Goal: Navigation & Orientation: Find specific page/section

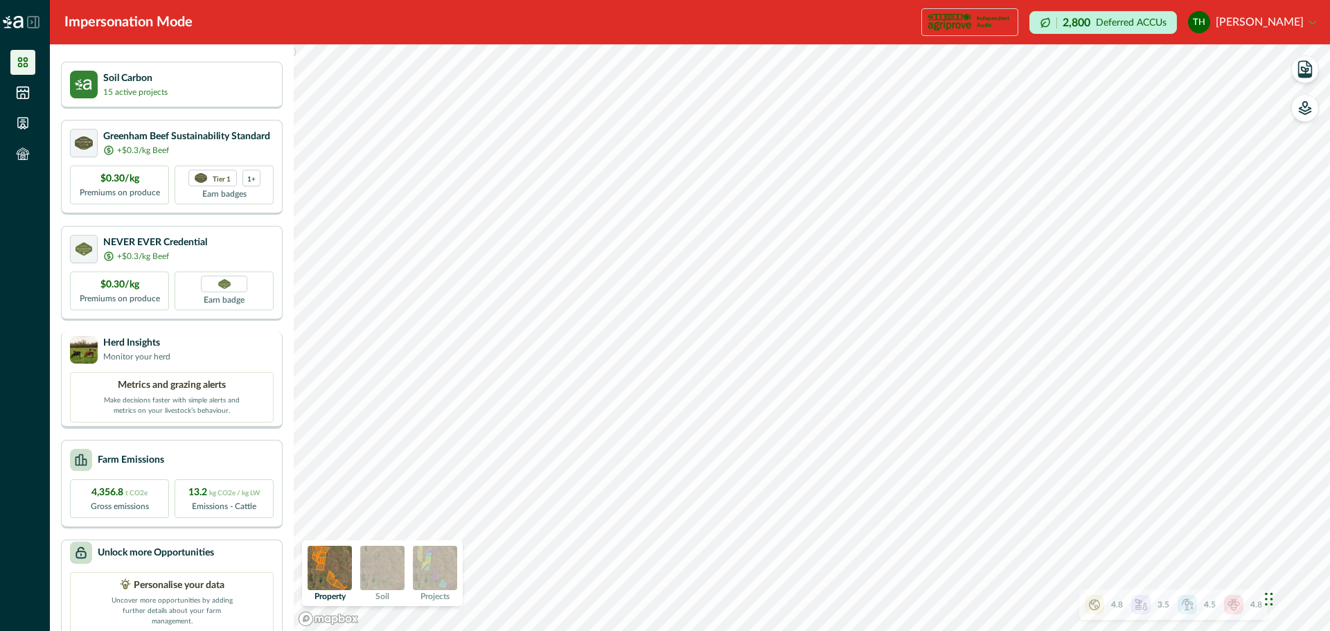
scroll to position [46, 0]
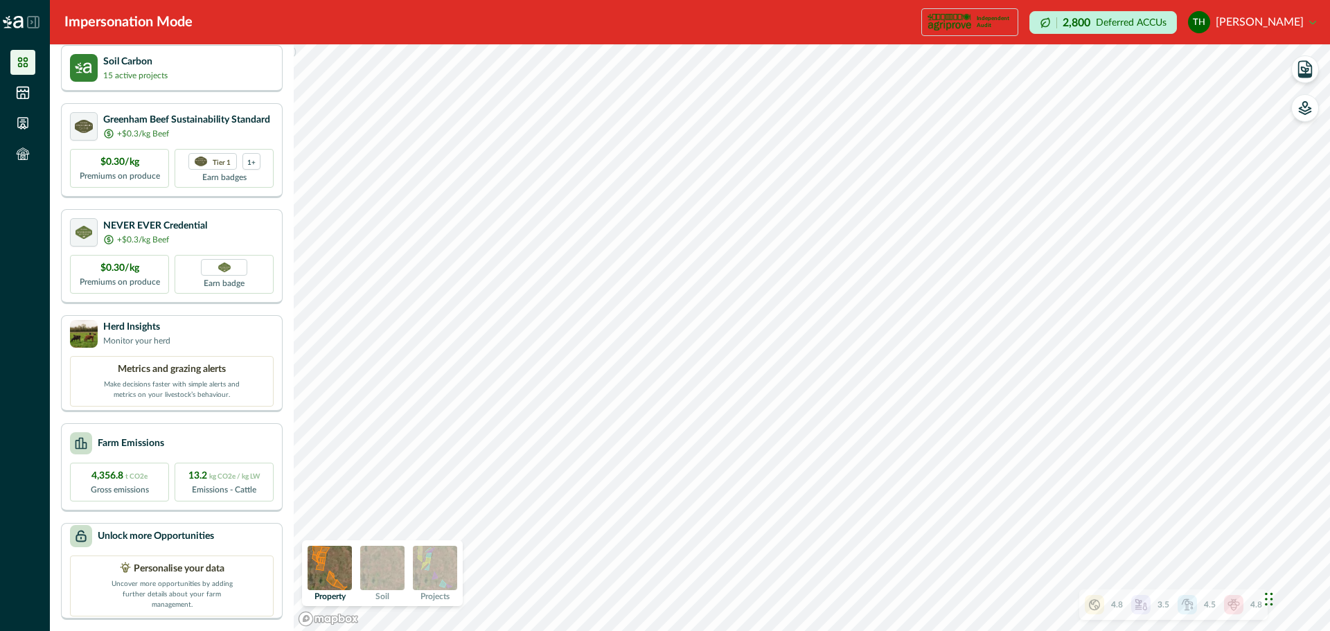
click at [385, 563] on img at bounding box center [382, 568] width 44 height 44
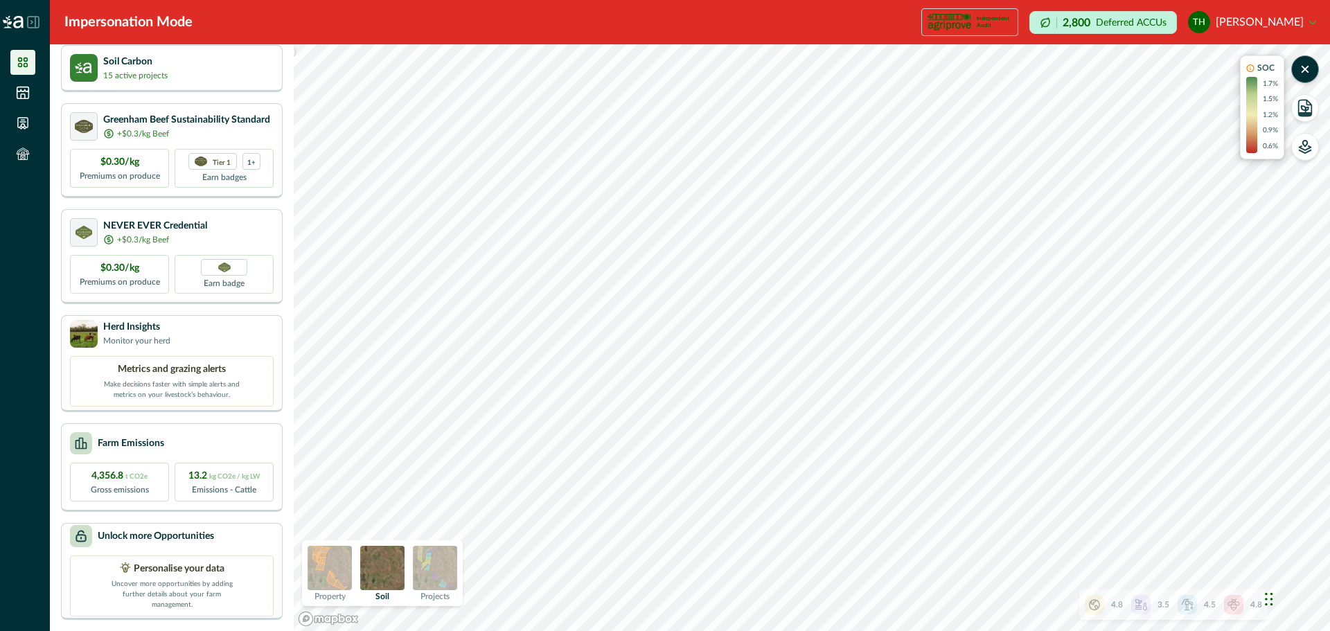
click at [438, 567] on img at bounding box center [435, 568] width 44 height 44
click at [694, 20] on div "Impersonation Mode Independent Audit Howson Carbon Project 4 1 Credential Howso…" at bounding box center [690, 315] width 1280 height 631
click at [1307, 107] on icon "button" at bounding box center [1305, 108] width 14 height 14
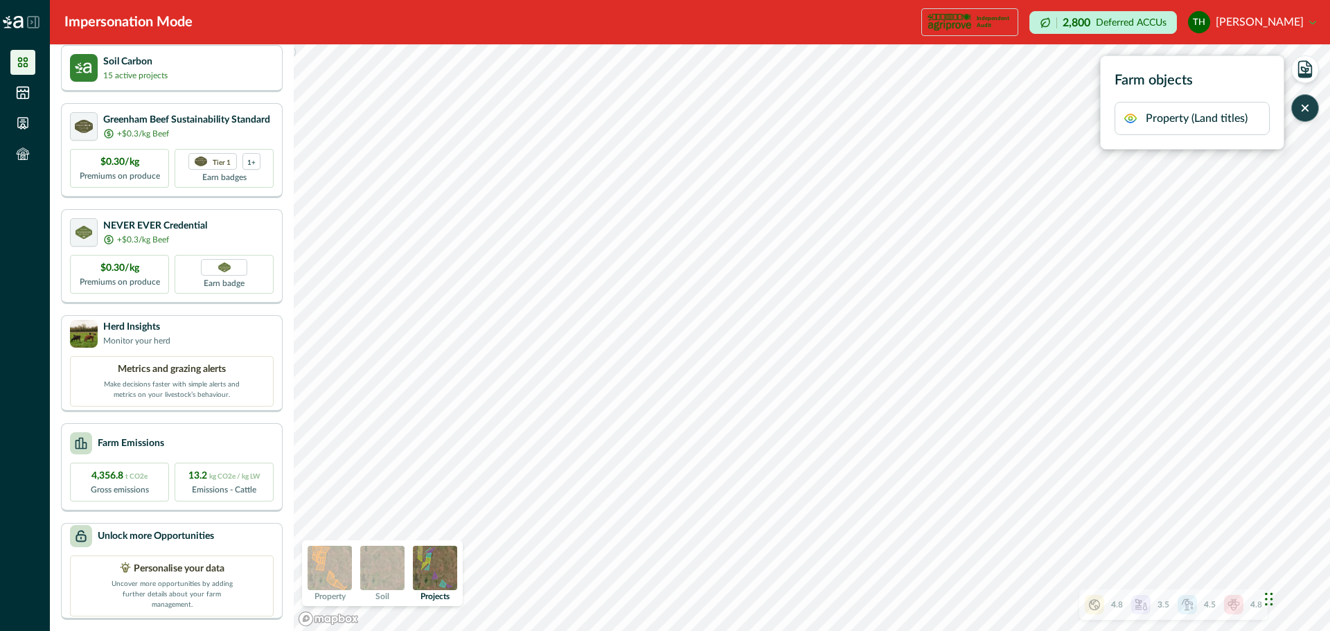
click at [1154, 120] on p "Property (Land titles)" at bounding box center [1197, 118] width 102 height 17
click at [1306, 69] on icon "button" at bounding box center [1304, 70] width 7 height 6
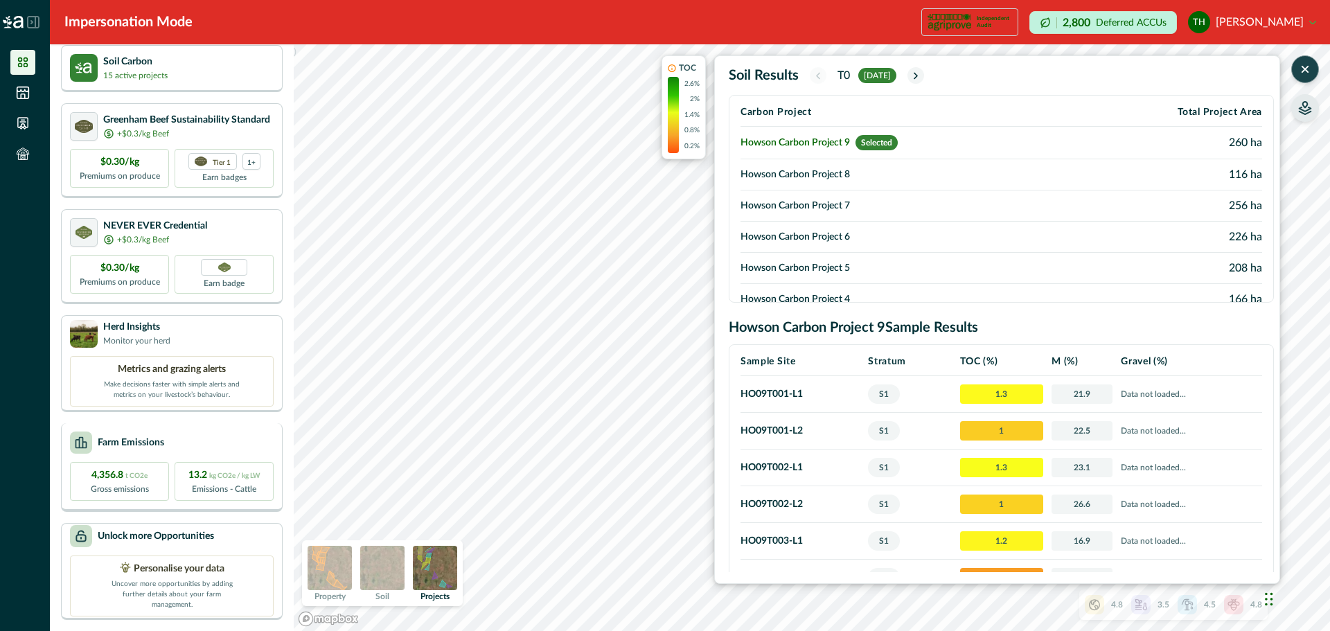
click at [251, 454] on div "Your Opportunities Soil Carbon 15 active projects Greenham Beef Sustainability …" at bounding box center [690, 337] width 1280 height 587
click at [825, 145] on td "Howson Carbon Project 9 Selected" at bounding box center [909, 143] width 339 height 33
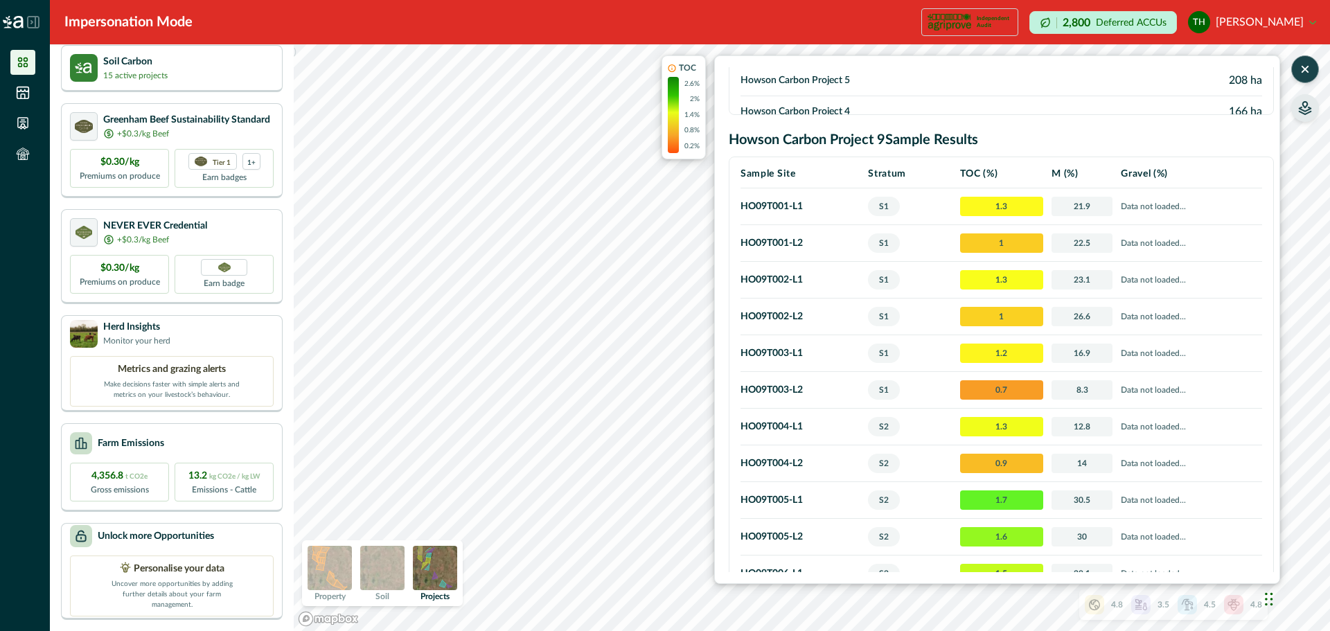
scroll to position [209, 0]
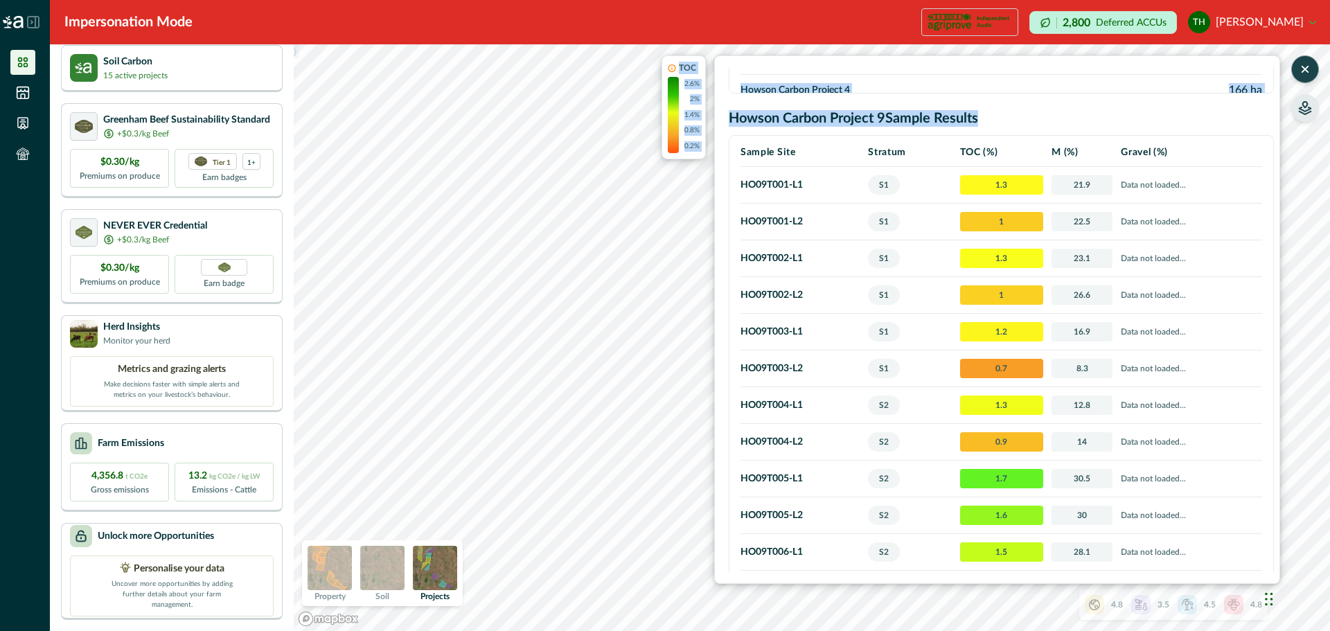
click at [1281, 215] on div ") TOC 2.6% 2% 1.4% 0.8% 0.2% Soil Results T0 [DATE] Carbon Project Total Projec…" at bounding box center [812, 337] width 1036 height 587
click at [1200, 118] on h2 "Howson Carbon Project 9 Sample Results" at bounding box center [1001, 118] width 545 height 17
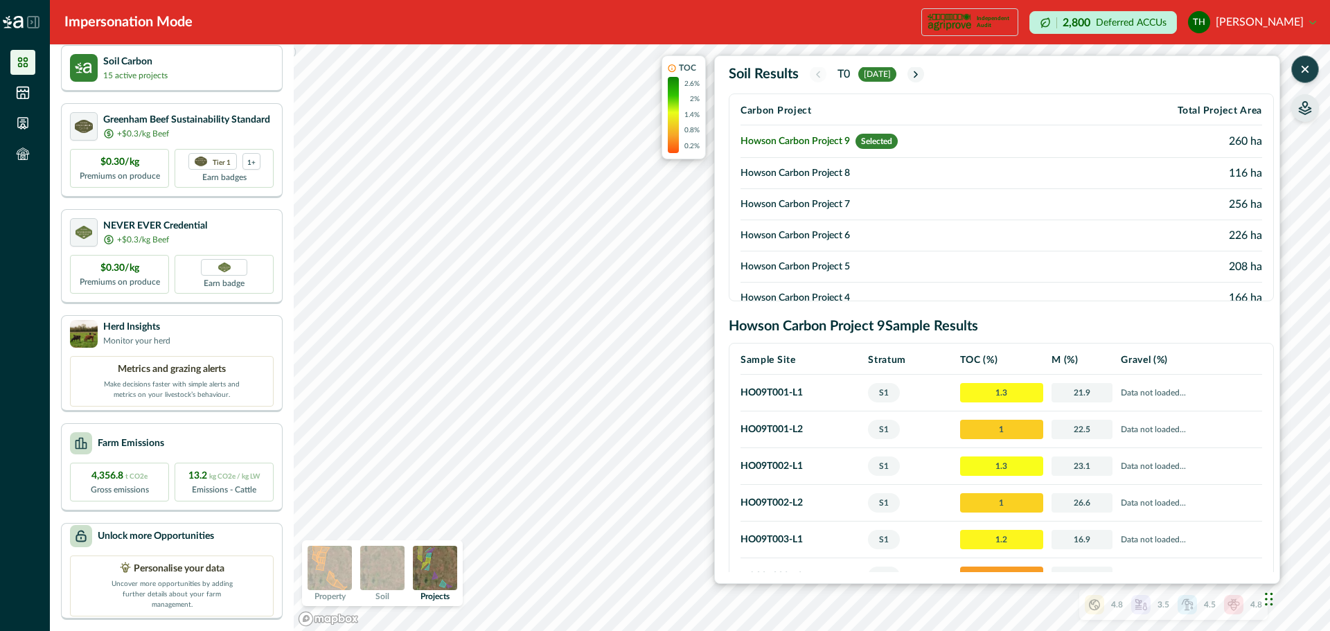
scroll to position [0, 0]
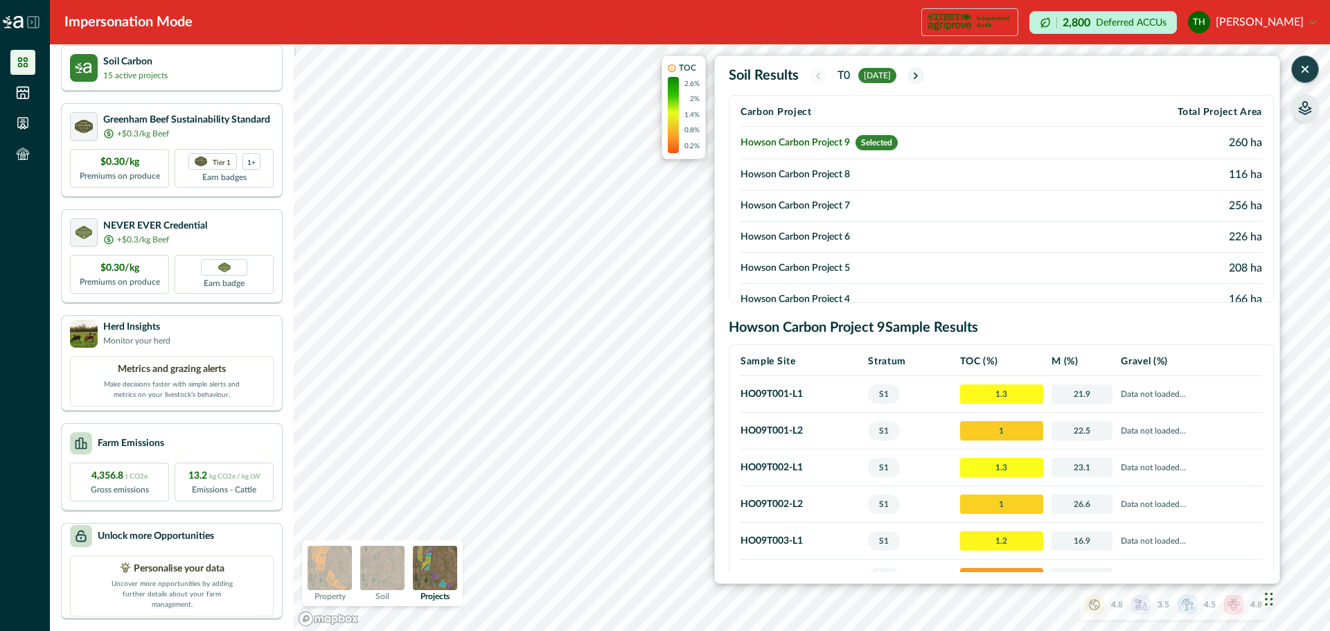
click at [794, 174] on td "Howson Carbon Project 8" at bounding box center [909, 174] width 339 height 31
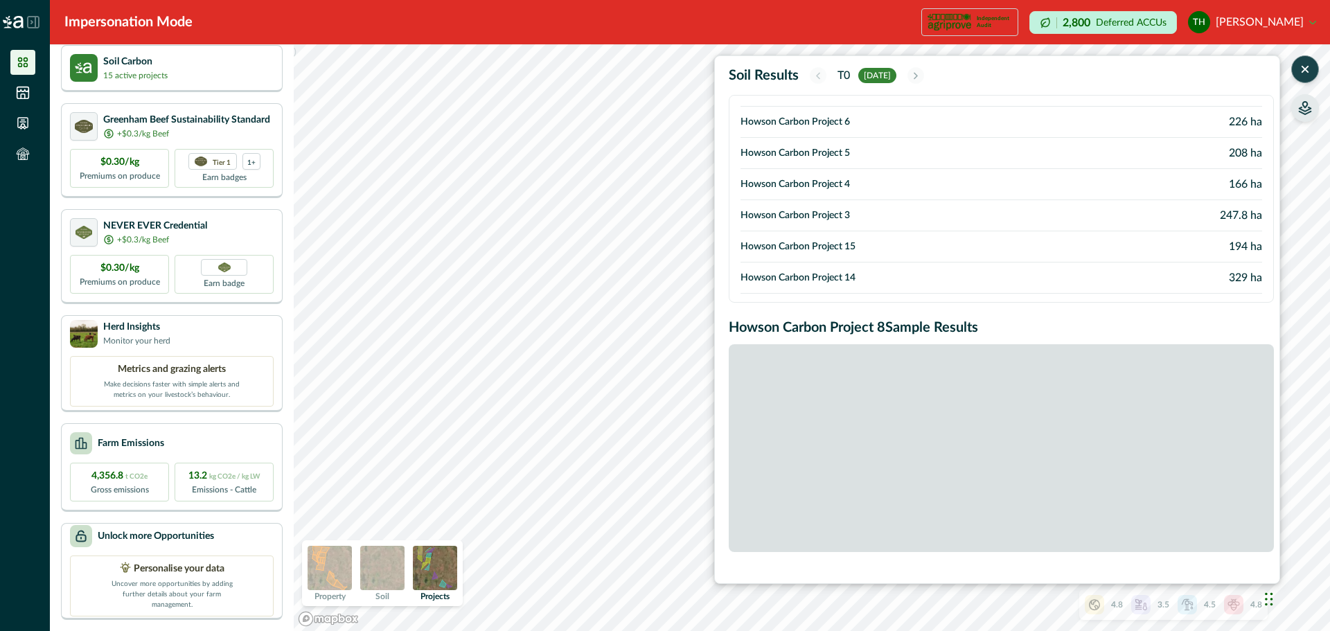
scroll to position [139, 0]
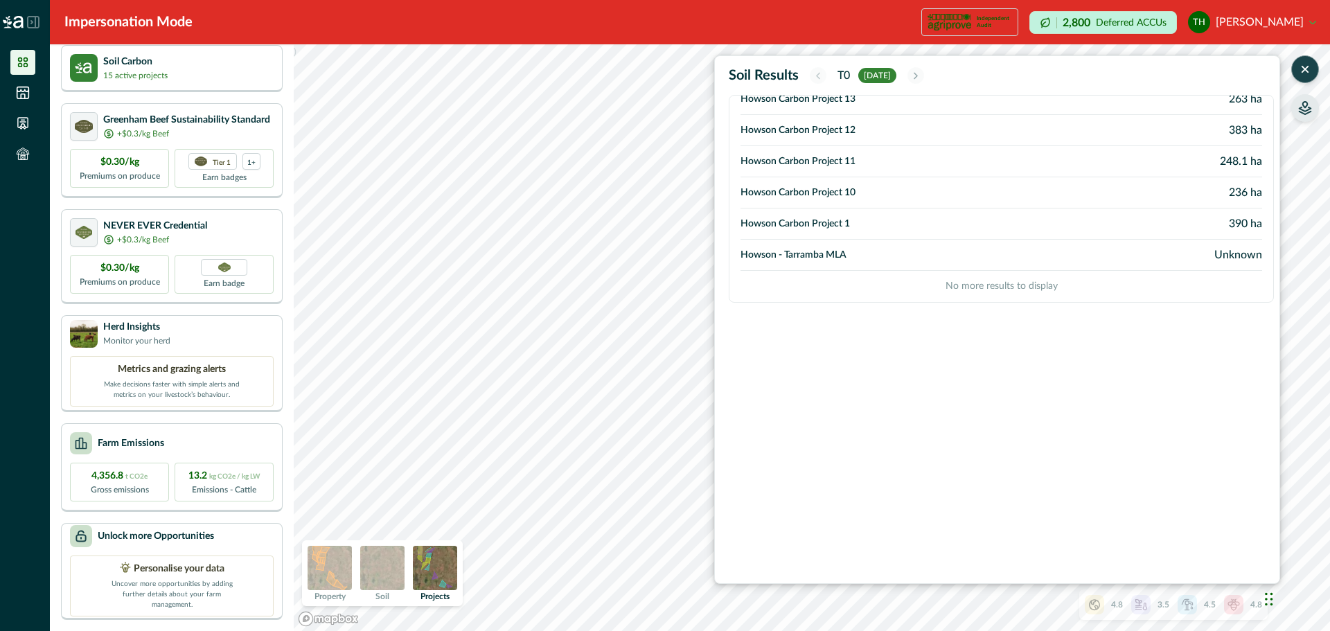
click at [831, 190] on td "Howson Carbon Project 10" at bounding box center [909, 192] width 339 height 31
click at [844, 308] on div ") Soil Results T[DATE] Carbon Project Total Project Area Howson Carbon Project …" at bounding box center [812, 337] width 1036 height 587
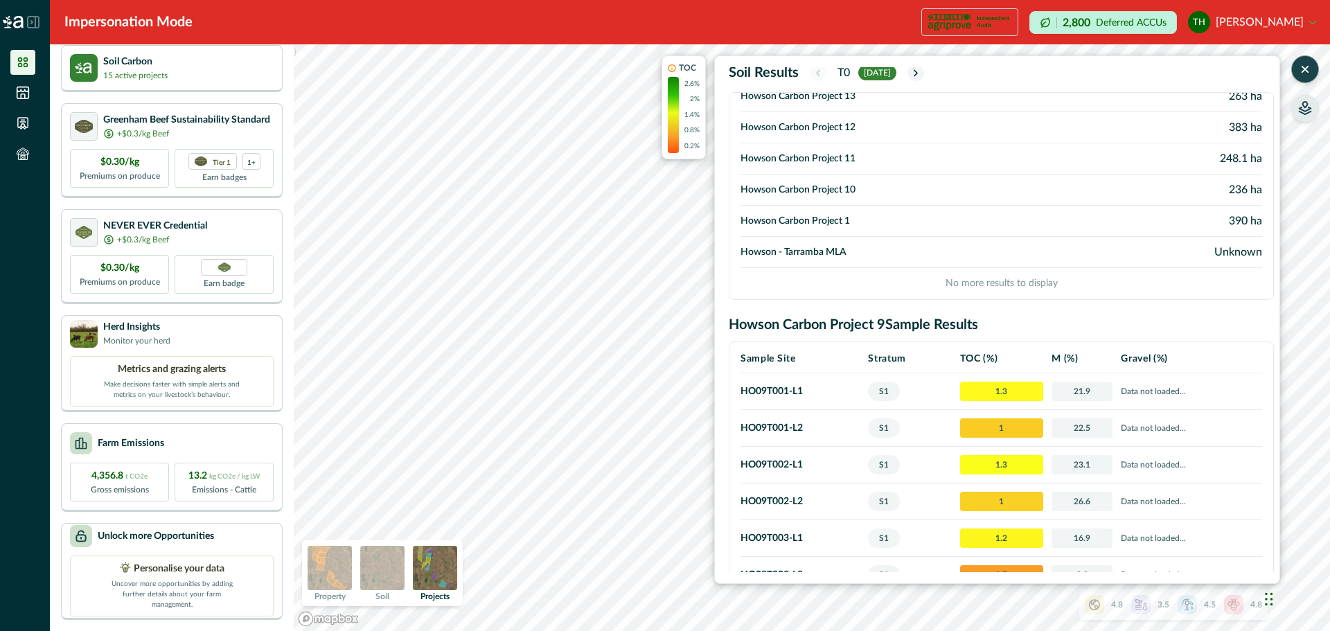
scroll to position [0, 0]
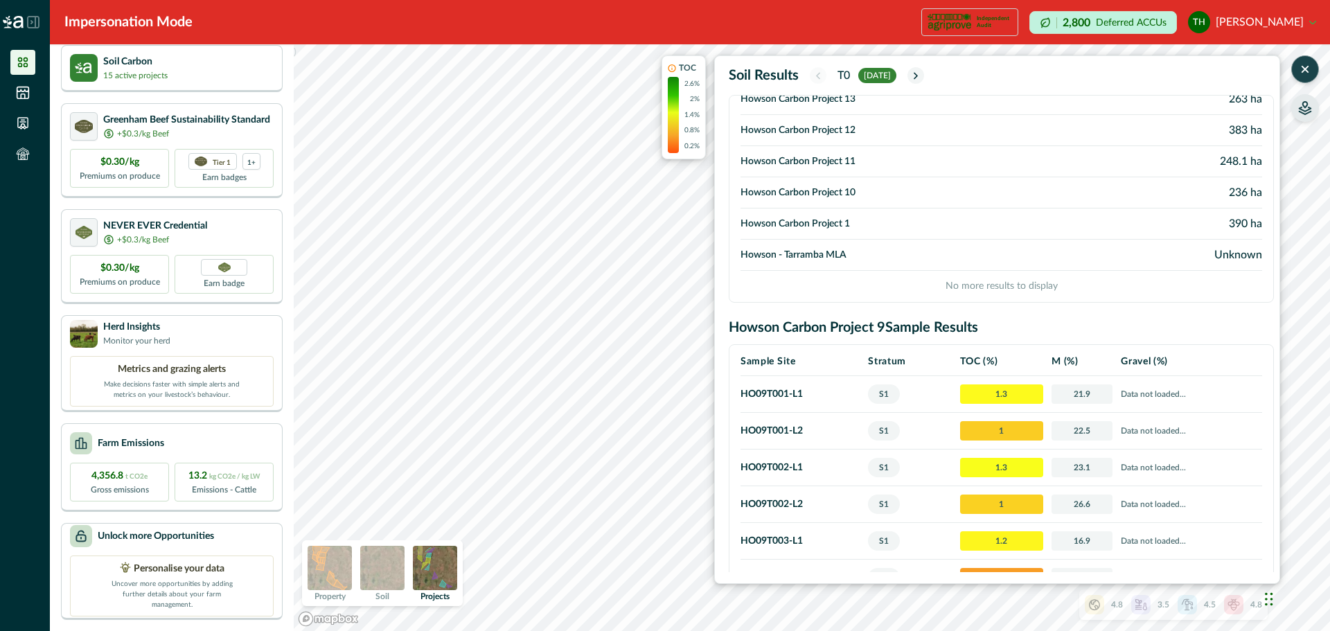
click at [805, 253] on td "Howson - Tarramba MLA" at bounding box center [909, 255] width 339 height 31
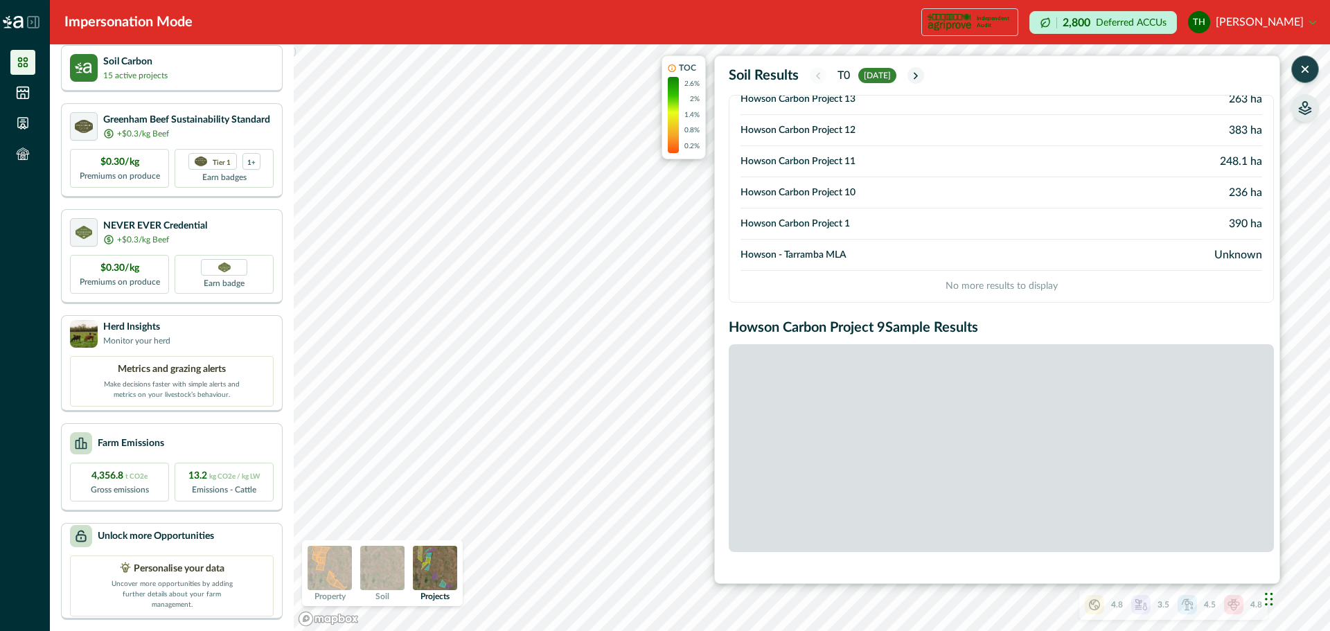
scroll to position [325, 0]
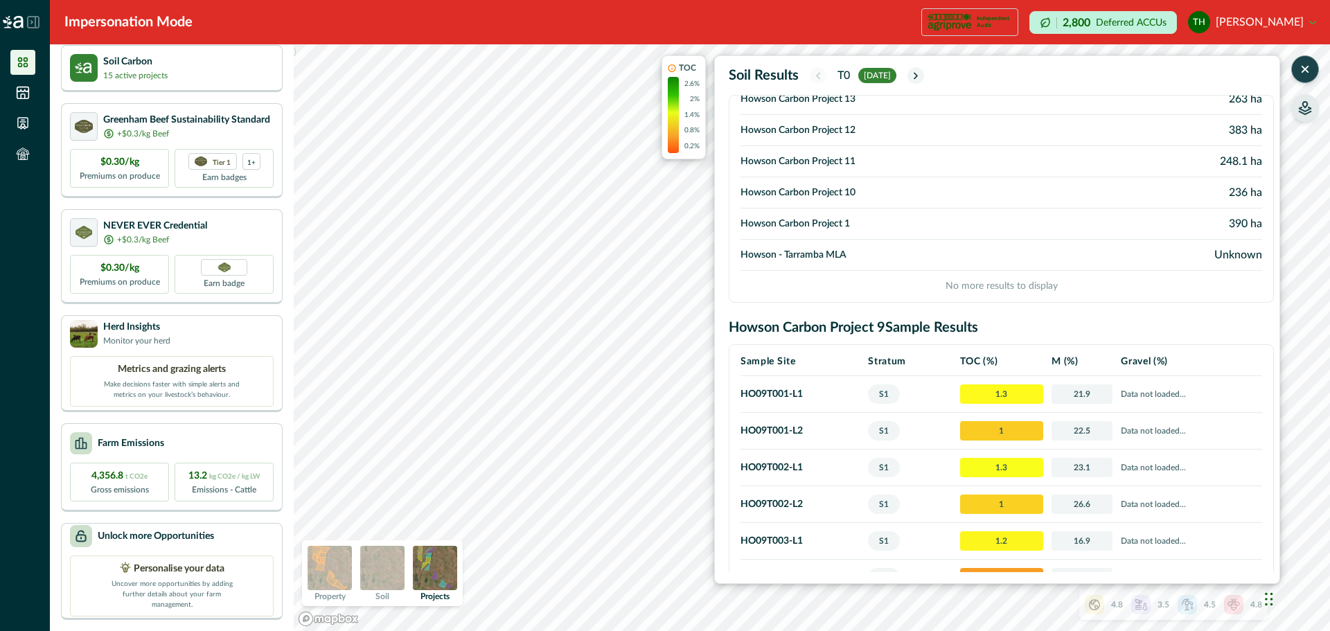
click at [835, 217] on td "Howson Carbon Project 1" at bounding box center [909, 223] width 339 height 31
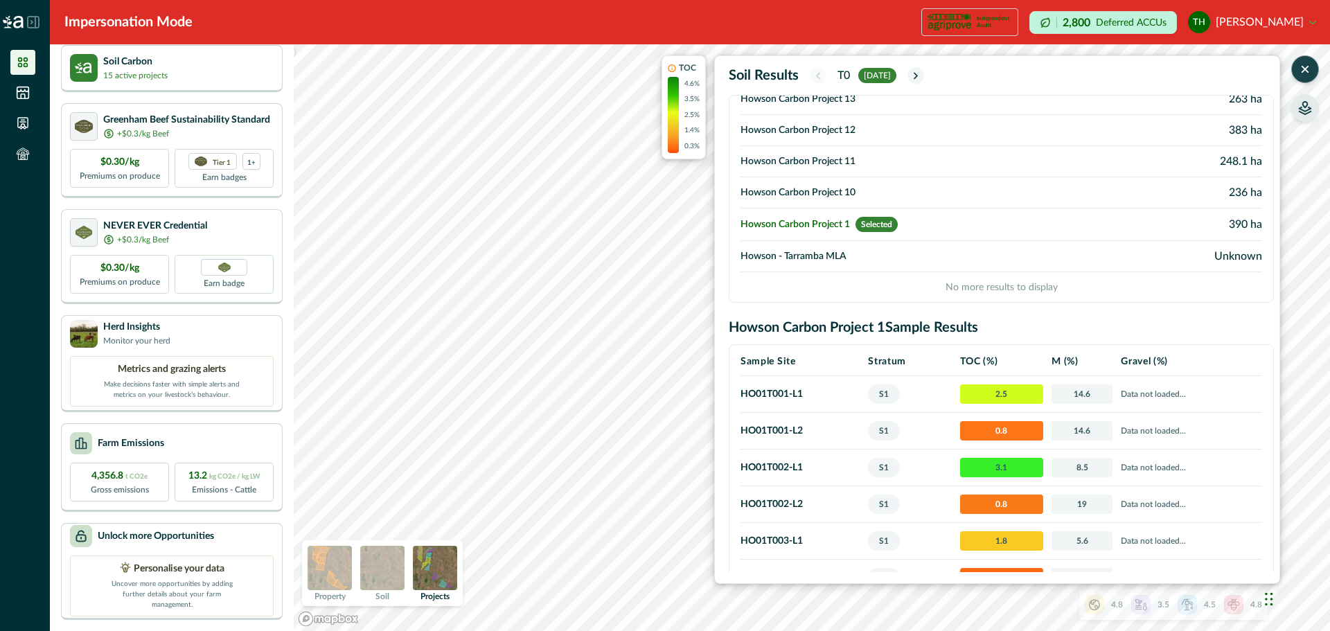
click at [833, 188] on td "Howson Carbon Project 10" at bounding box center [909, 192] width 339 height 31
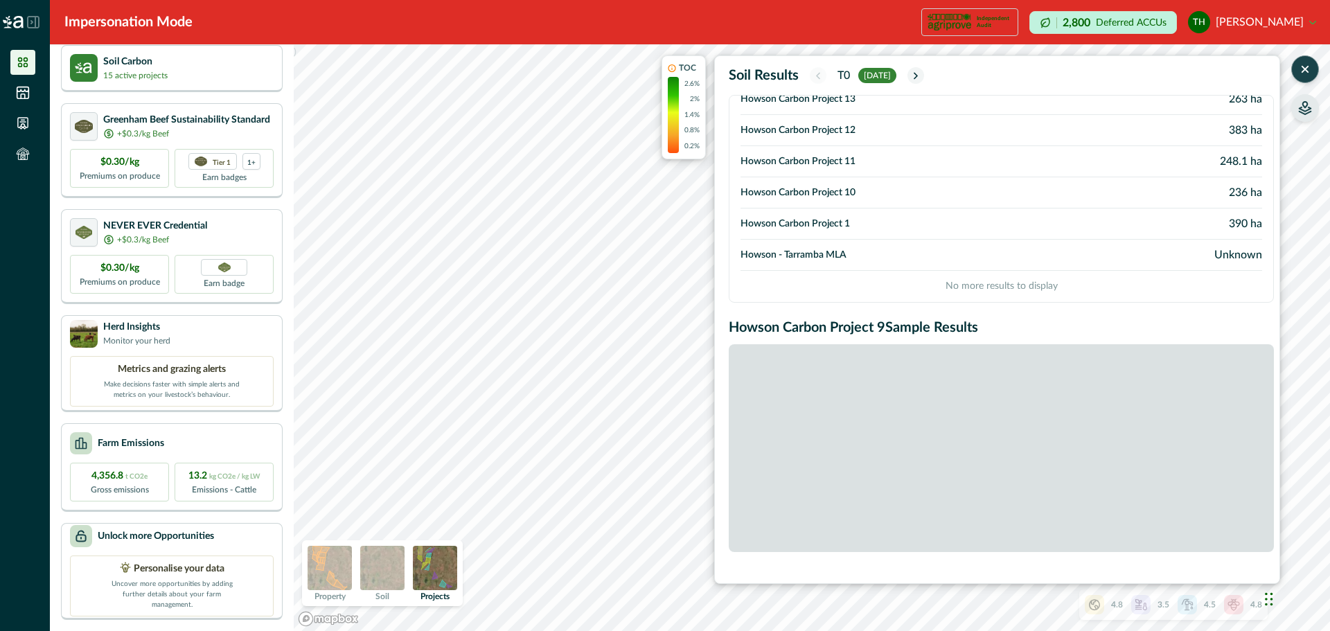
scroll to position [325, 0]
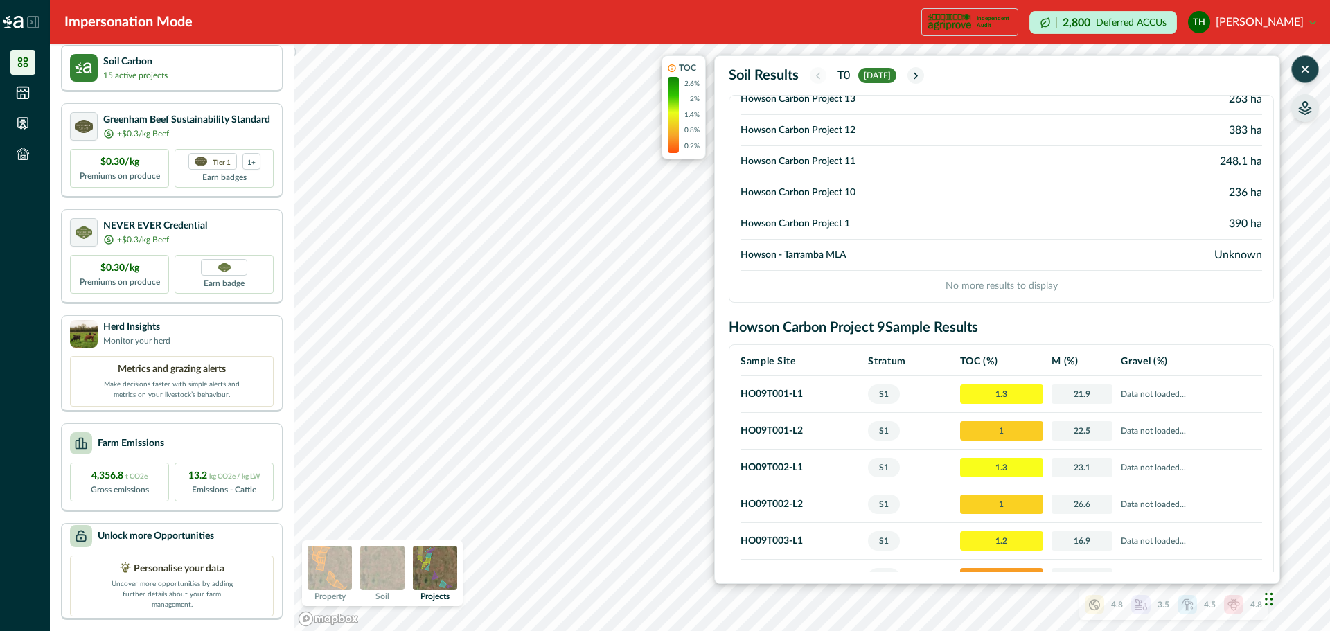
click at [997, 393] on span "1.3" at bounding box center [1001, 393] width 83 height 19
click at [783, 393] on td "HO09T001 - L1" at bounding box center [801, 394] width 123 height 37
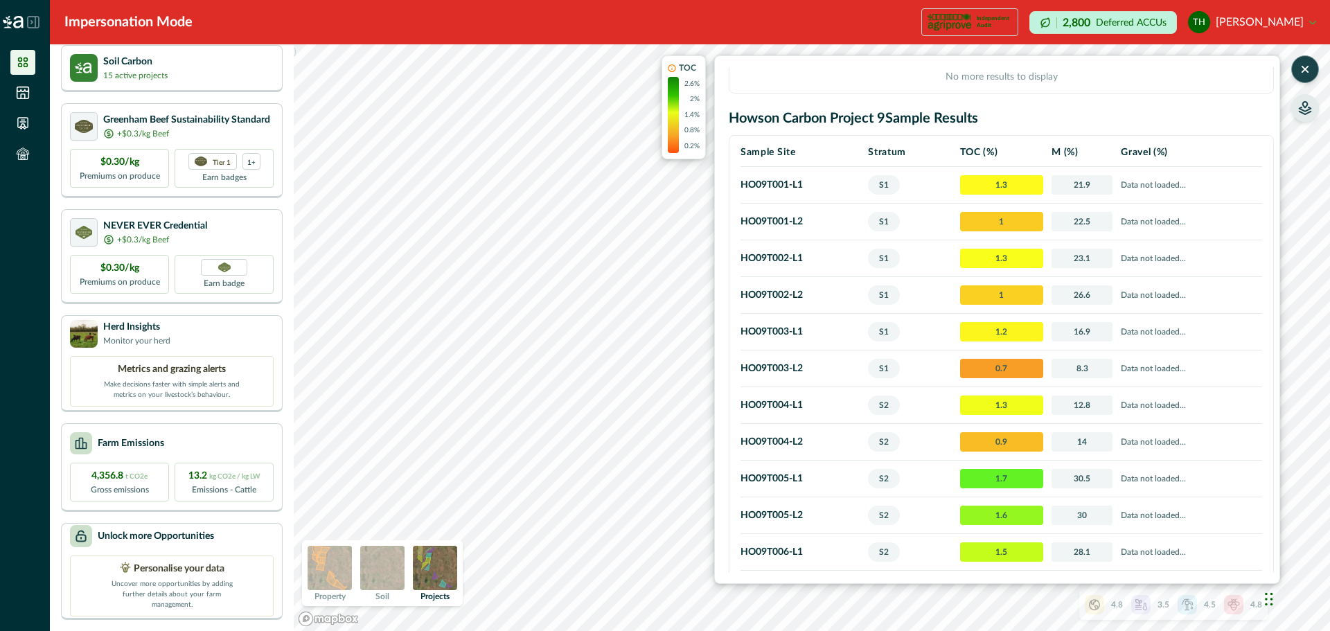
scroll to position [208, 0]
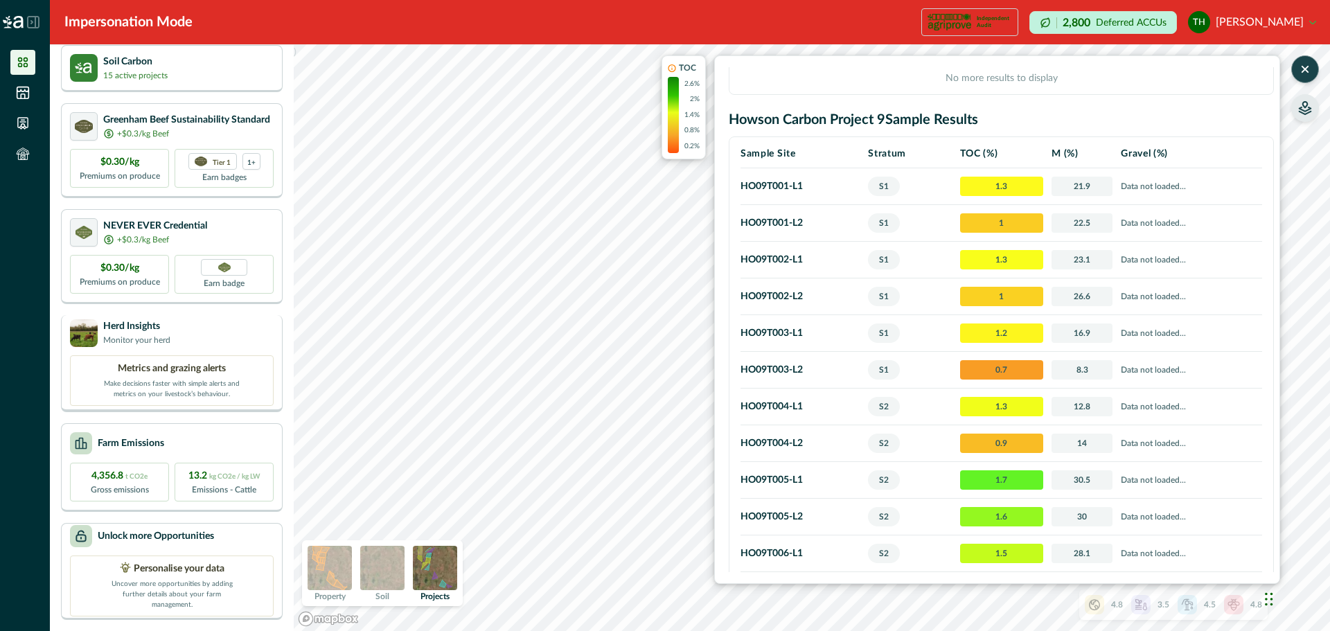
click at [186, 331] on div "Herd Insights Monitor your herd" at bounding box center [172, 333] width 204 height 28
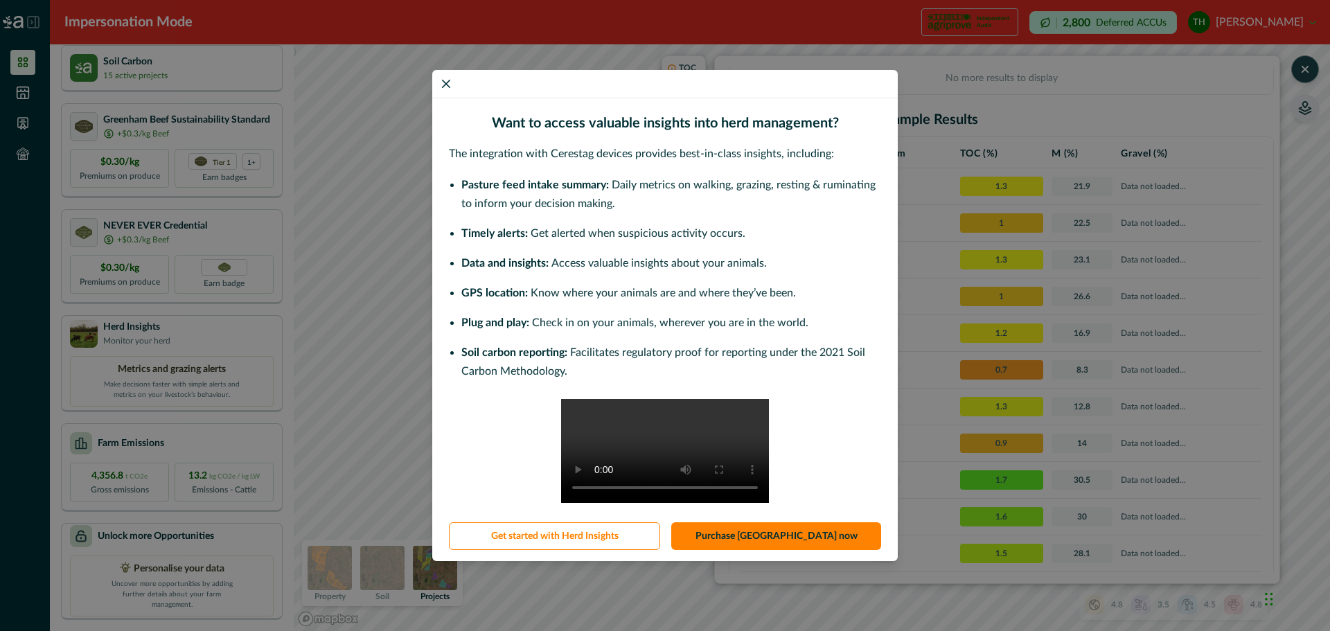
click at [188, 226] on div "Want to access valuable insights into herd management? The integration with Cer…" at bounding box center [665, 315] width 1330 height 631
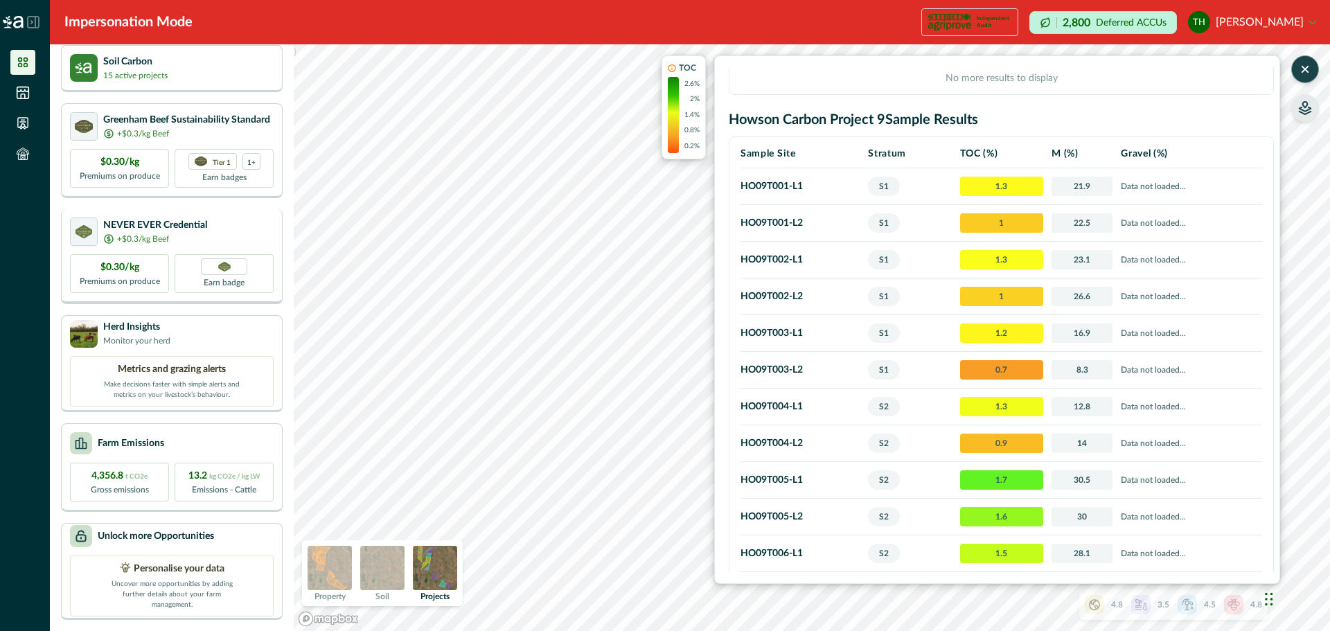
click at [185, 233] on div "+$0.3/kg Beef" at bounding box center [155, 239] width 104 height 12
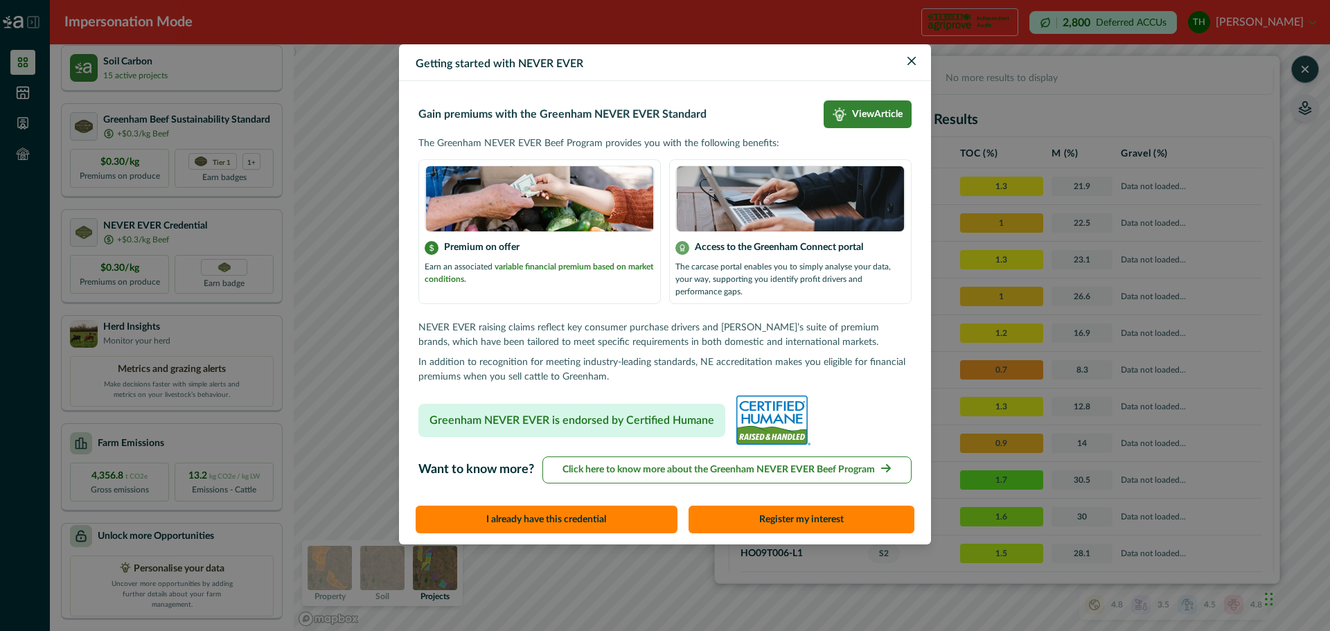
click at [24, 92] on div "Getting started with NEVER EVER Gain premiums with the Greenham NEVER EVER Stan…" at bounding box center [665, 315] width 1330 height 631
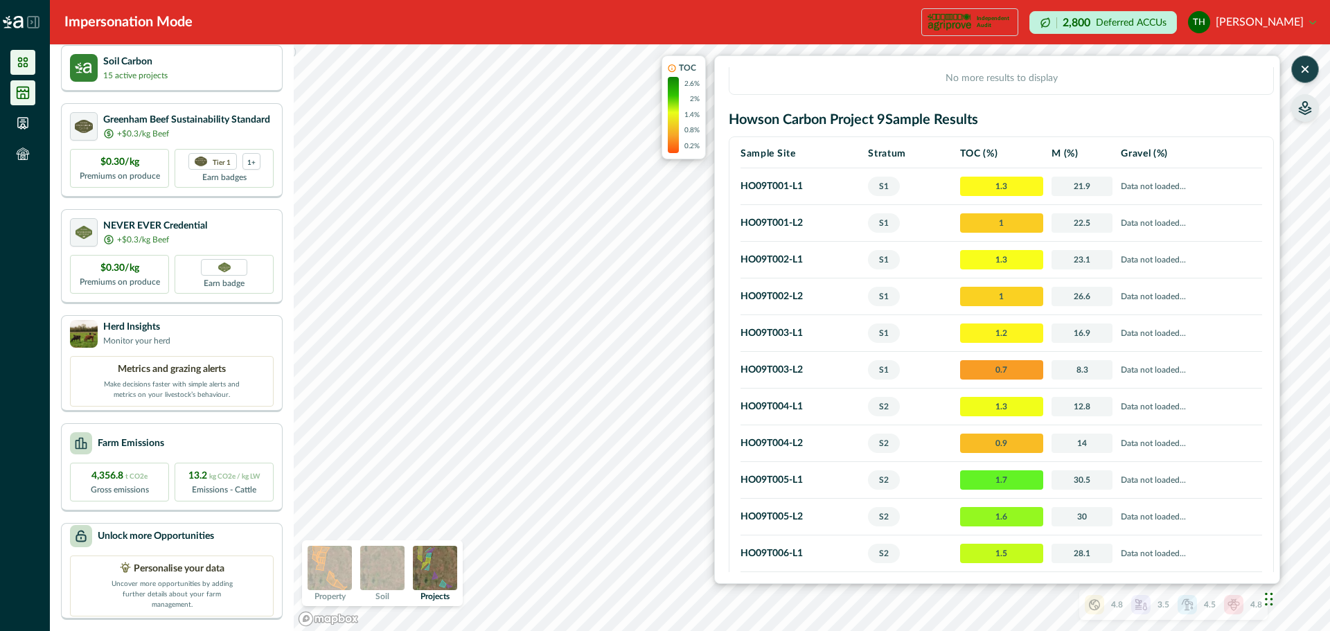
click at [21, 98] on icon at bounding box center [23, 93] width 12 height 12
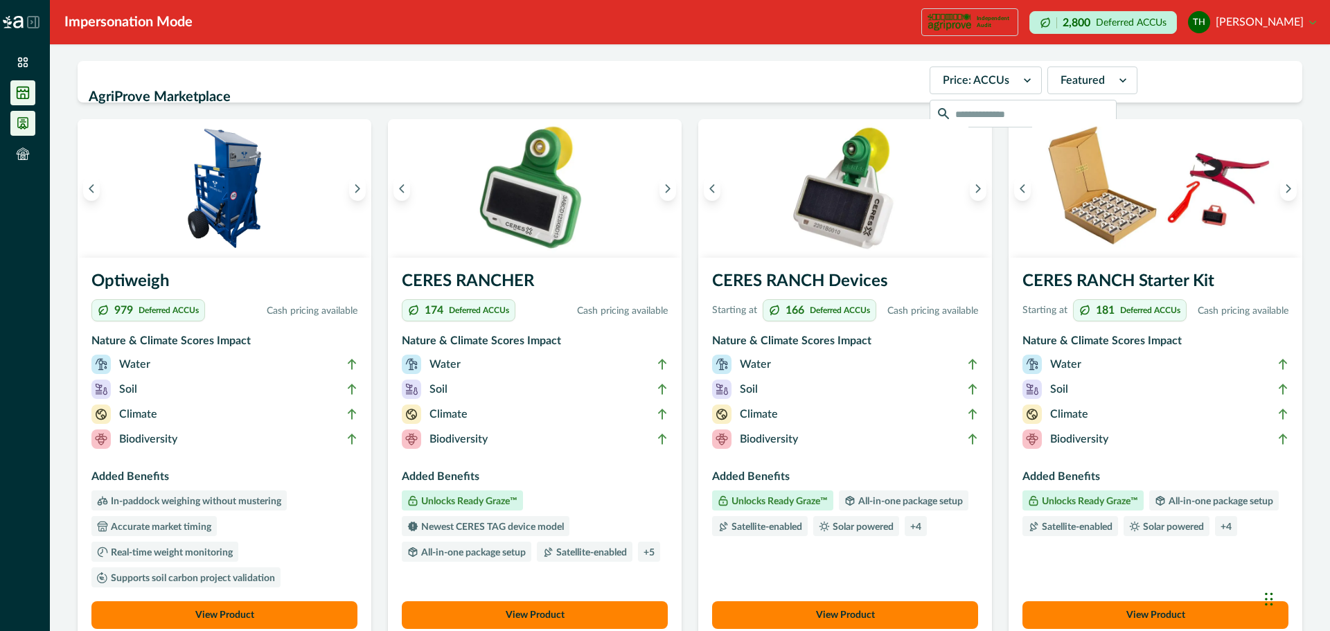
click at [21, 126] on icon at bounding box center [23, 123] width 10 height 11
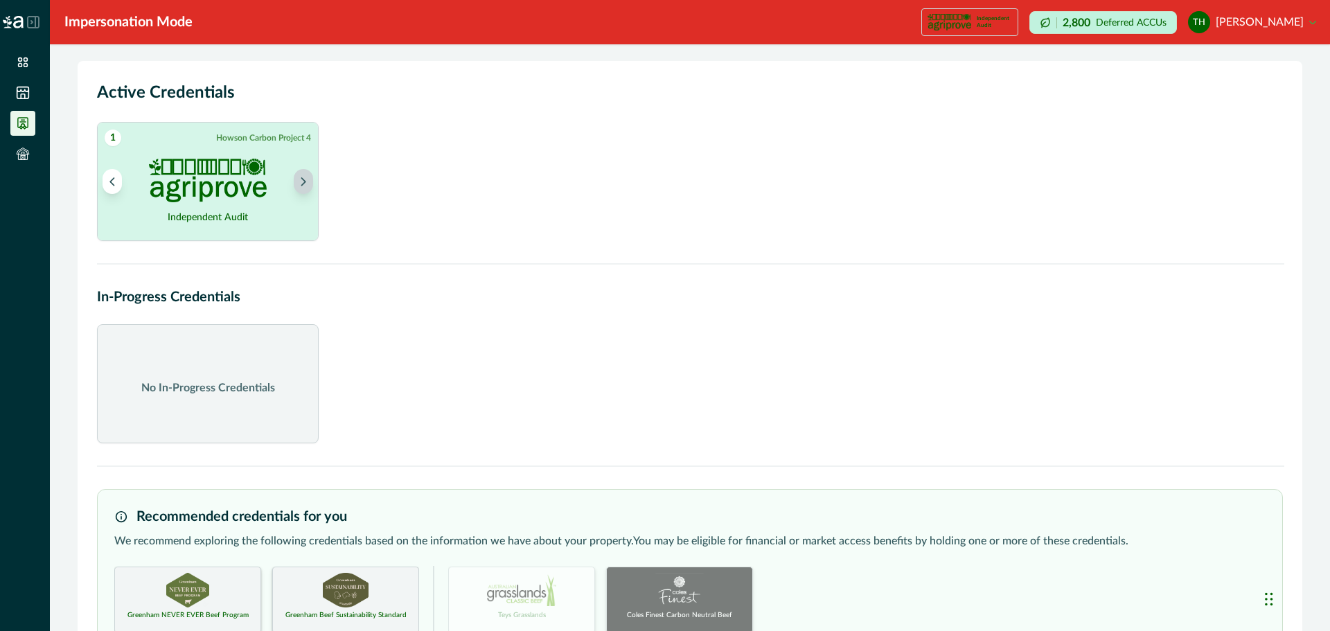
click at [308, 179] on icon "Next project" at bounding box center [304, 182] width 10 height 10
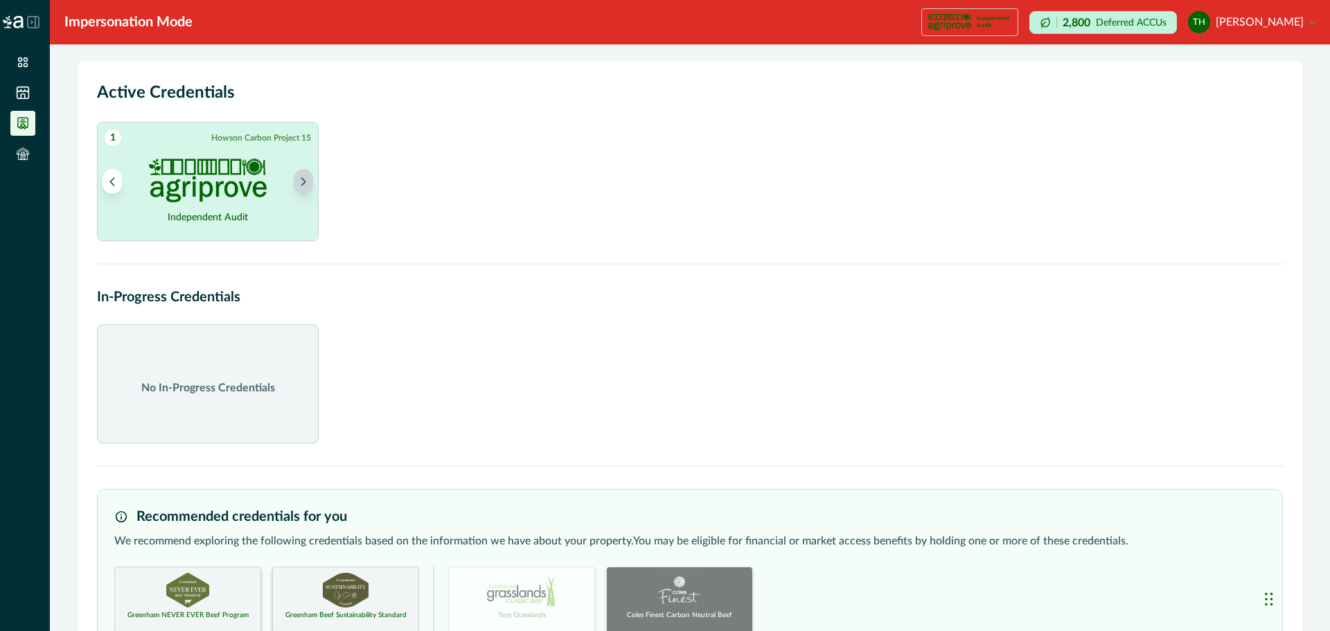
click at [308, 179] on icon "Next project" at bounding box center [304, 182] width 10 height 10
click at [308, 178] on icon "Next project" at bounding box center [304, 182] width 10 height 10
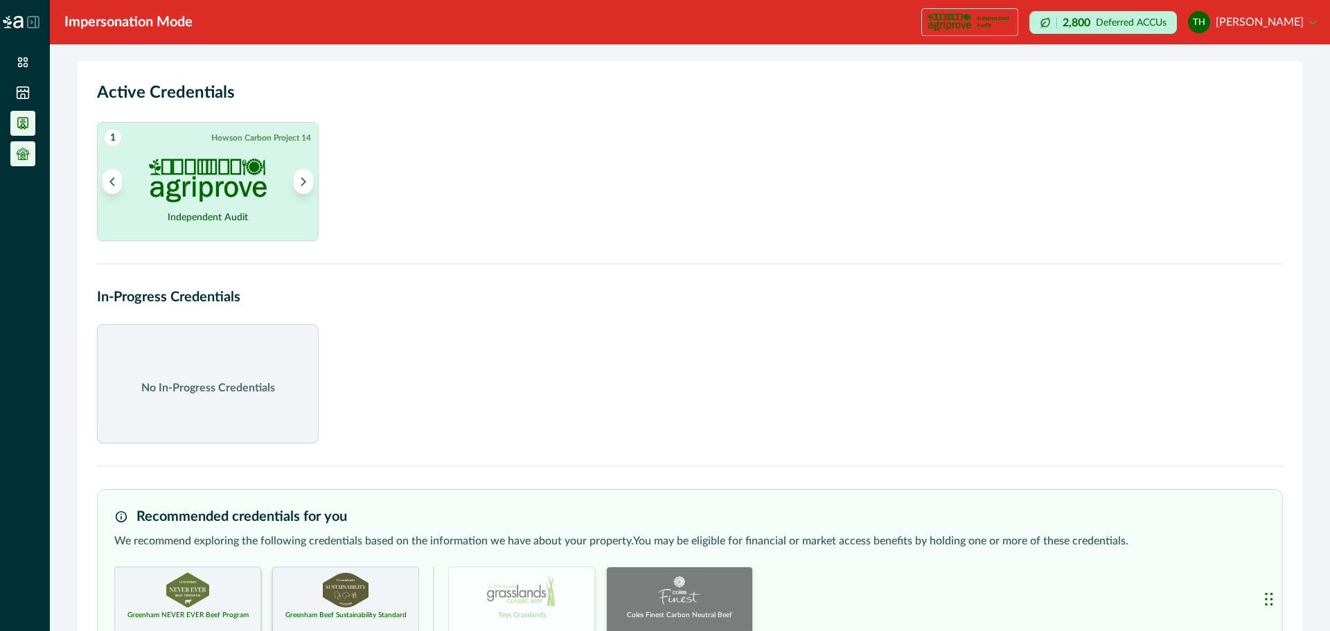
click at [21, 156] on icon at bounding box center [23, 157] width 4 height 4
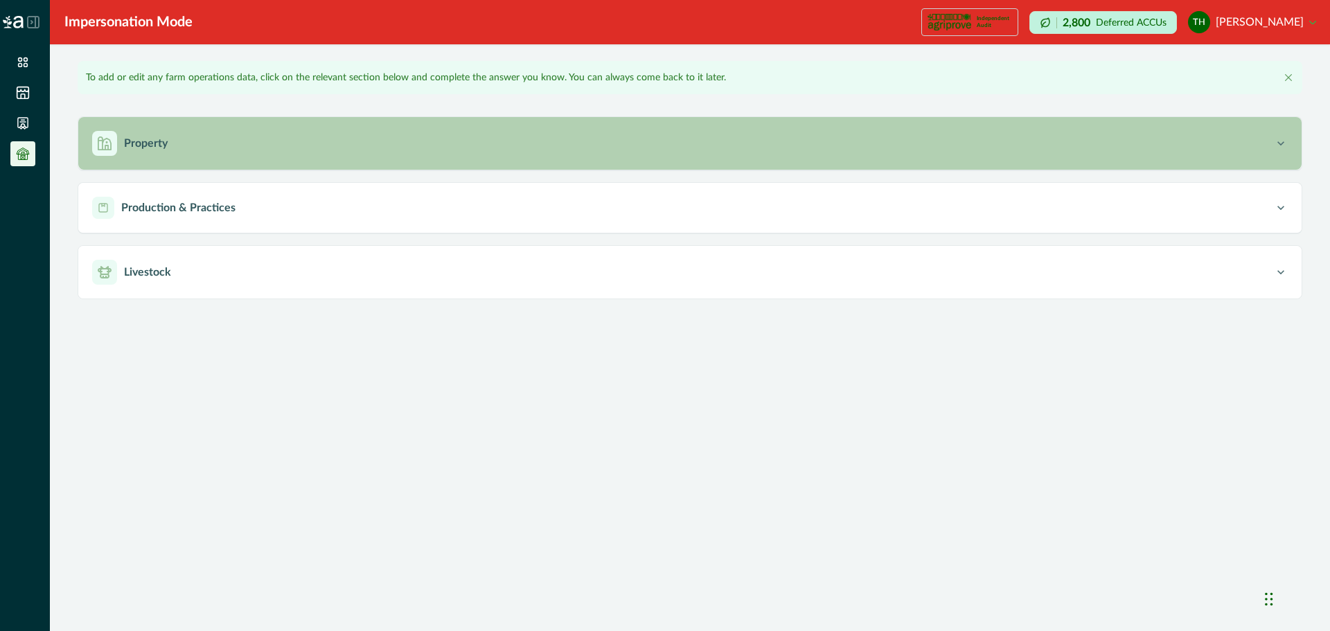
click at [134, 140] on p "Property" at bounding box center [146, 143] width 44 height 17
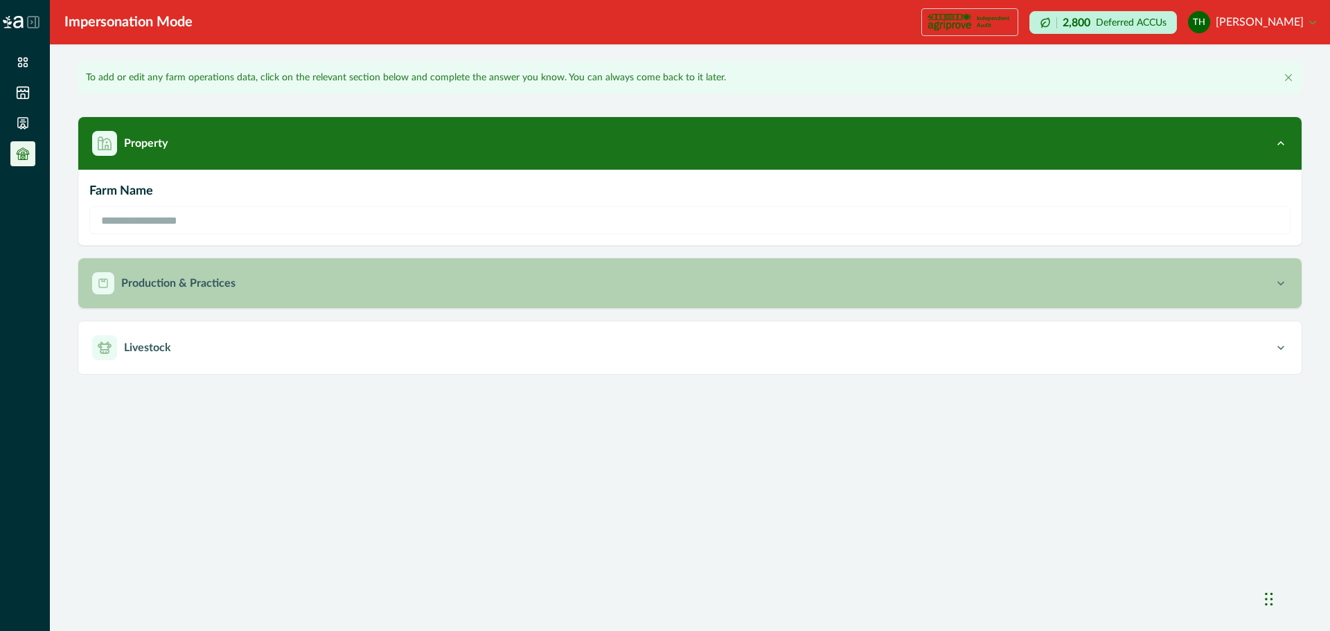
click at [178, 285] on p "Production & Practices" at bounding box center [178, 283] width 114 height 17
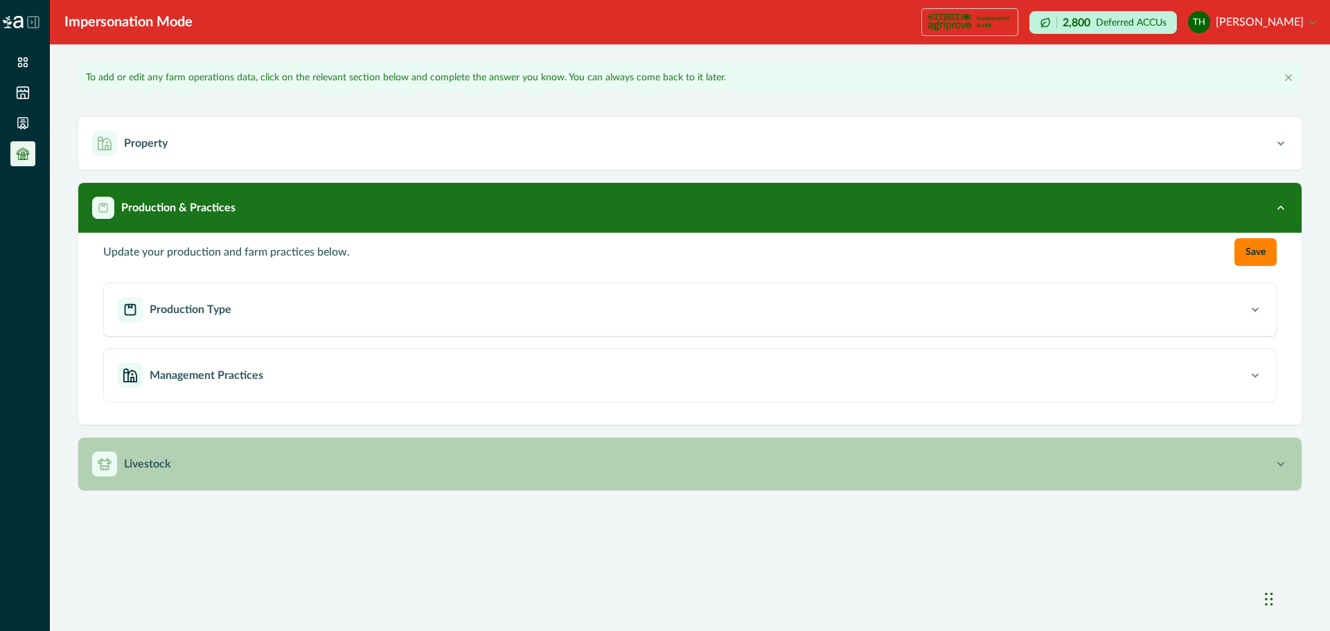
click at [161, 472] on p "Livestock" at bounding box center [147, 464] width 47 height 17
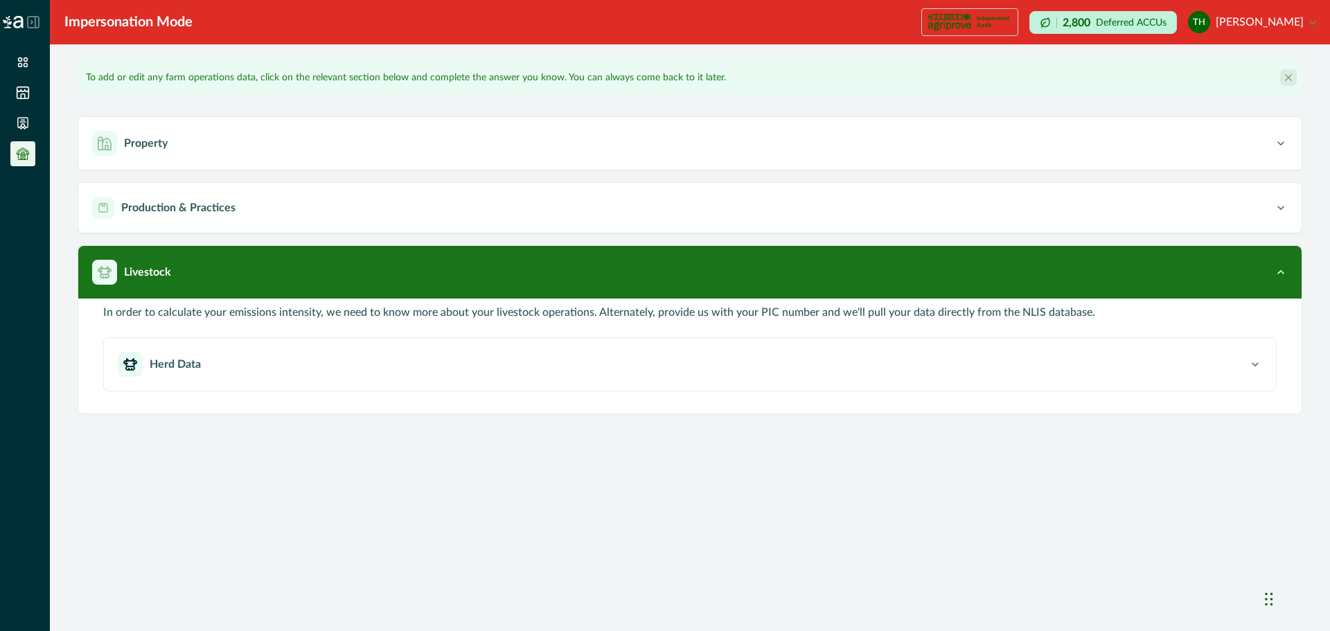
click at [1286, 78] on icon "Close" at bounding box center [1288, 77] width 7 height 7
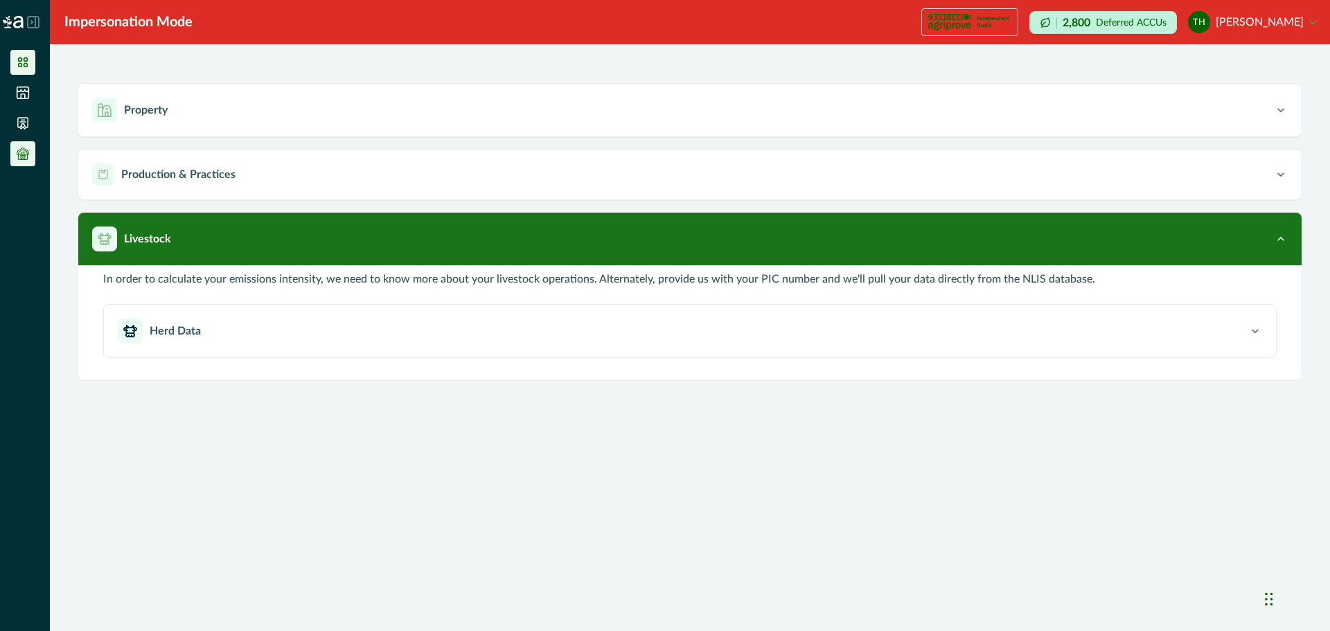
click at [27, 62] on icon at bounding box center [23, 62] width 14 height 14
